Goal: Find specific page/section: Find specific page/section

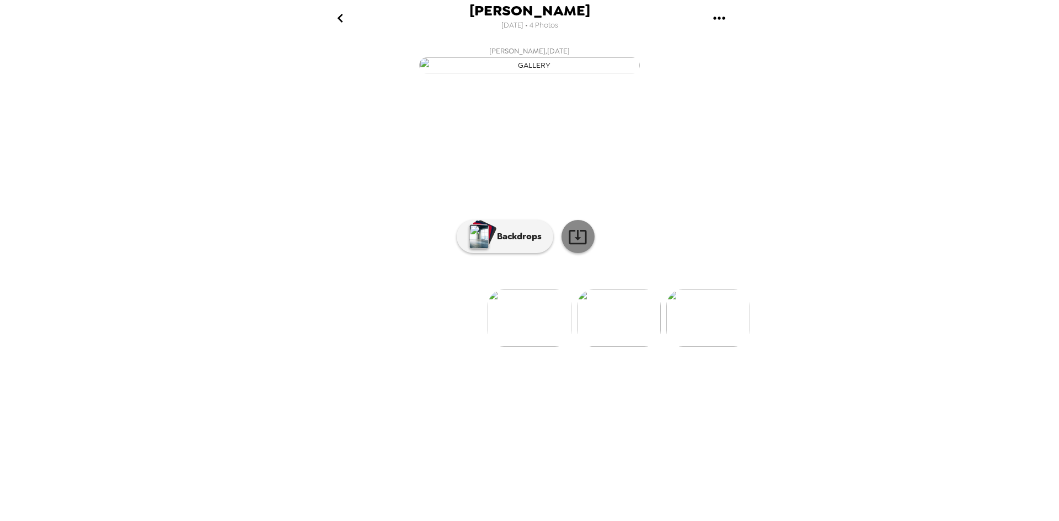
click at [571, 246] on icon at bounding box center [577, 236] width 19 height 19
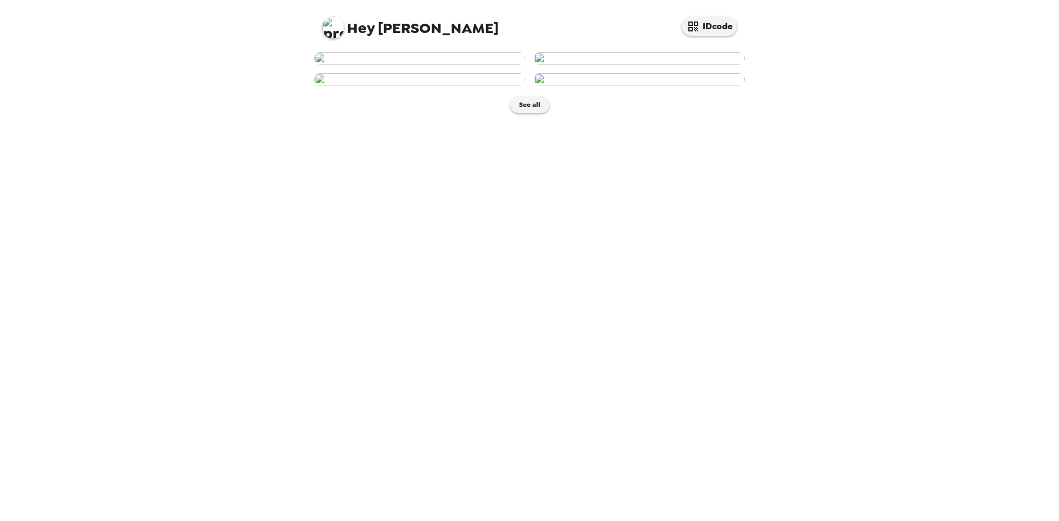
click at [663, 65] on img at bounding box center [639, 58] width 211 height 12
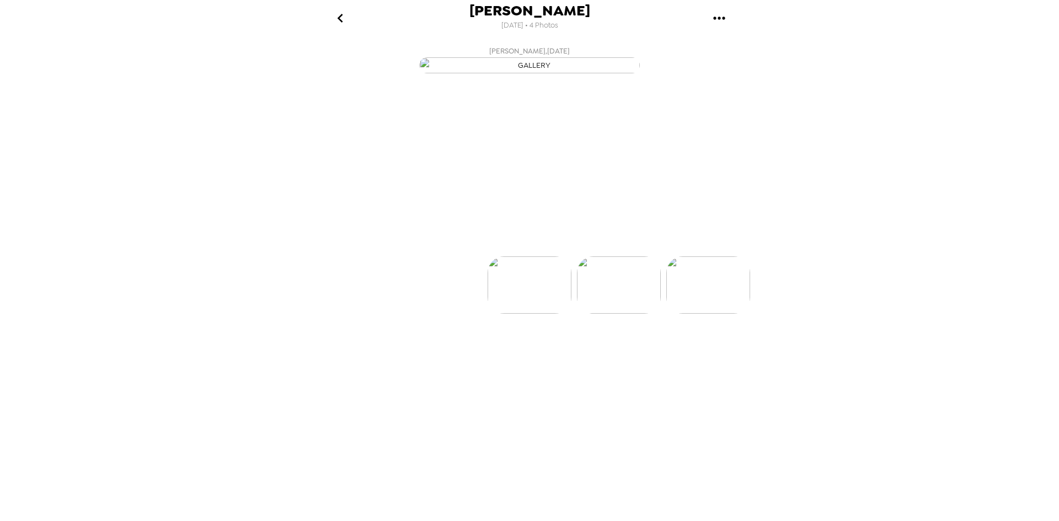
scroll to position [0, 89]
click at [578, 244] on icon at bounding box center [577, 237] width 18 height 14
